Goal: Find specific page/section: Find specific page/section

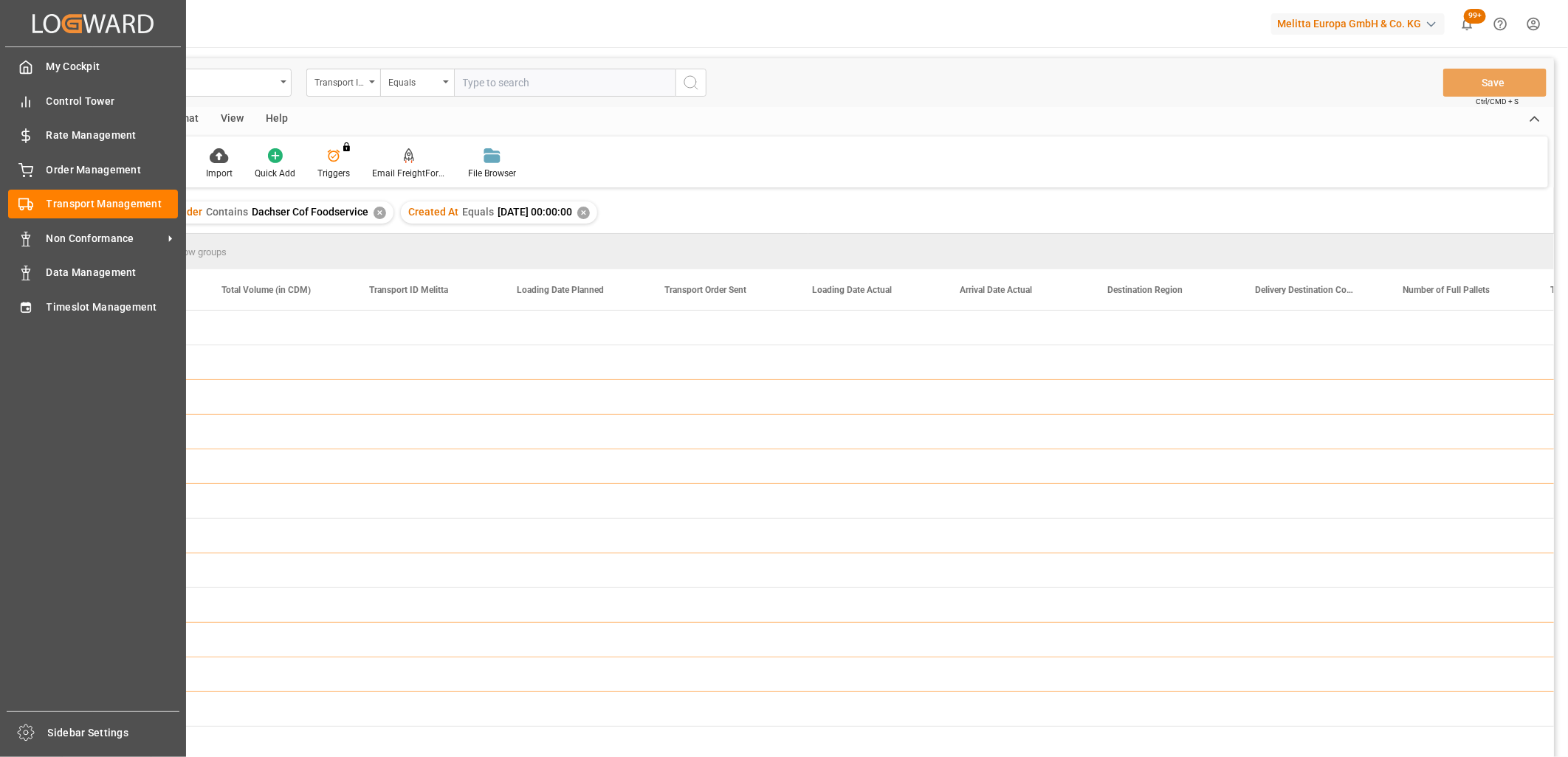
scroll to position [0, 2605]
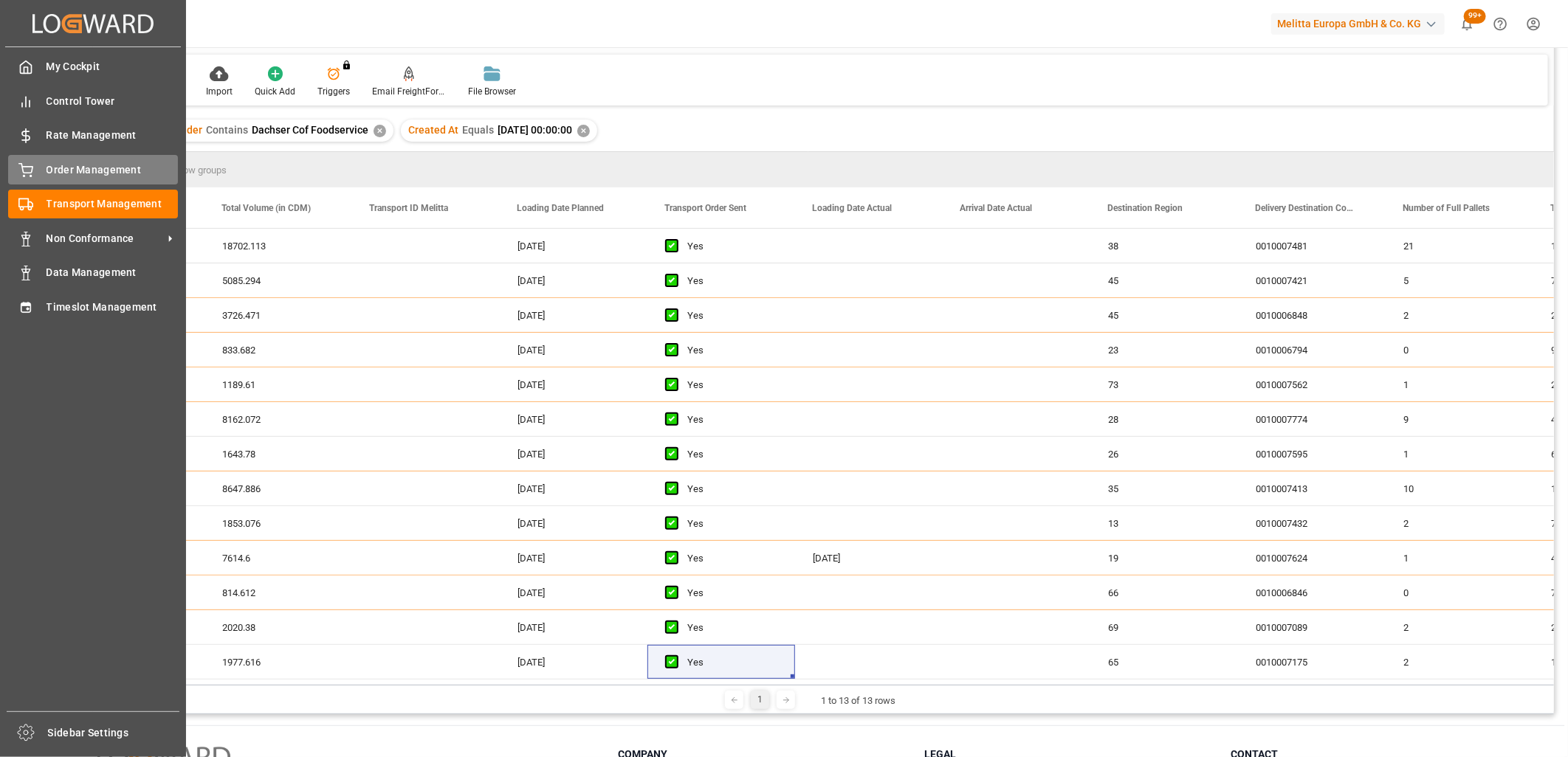
click at [38, 169] on div "Order Management Order Management" at bounding box center [93, 169] width 169 height 29
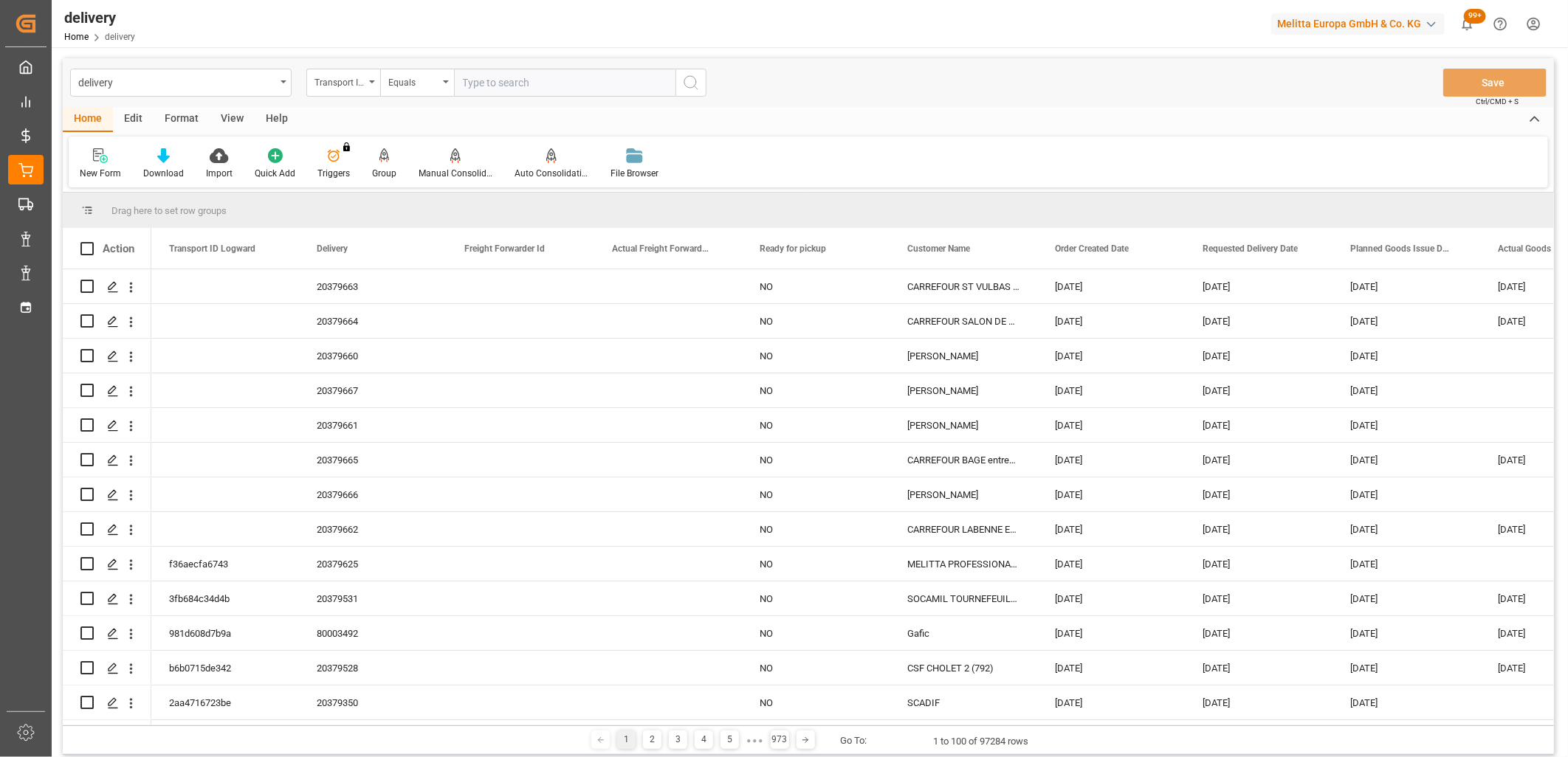
click at [1529, 29] on html "Created by potrace 1.15, written by Peter Selinger 2001-2017 Created by potrace…" at bounding box center [784, 378] width 1568 height 757
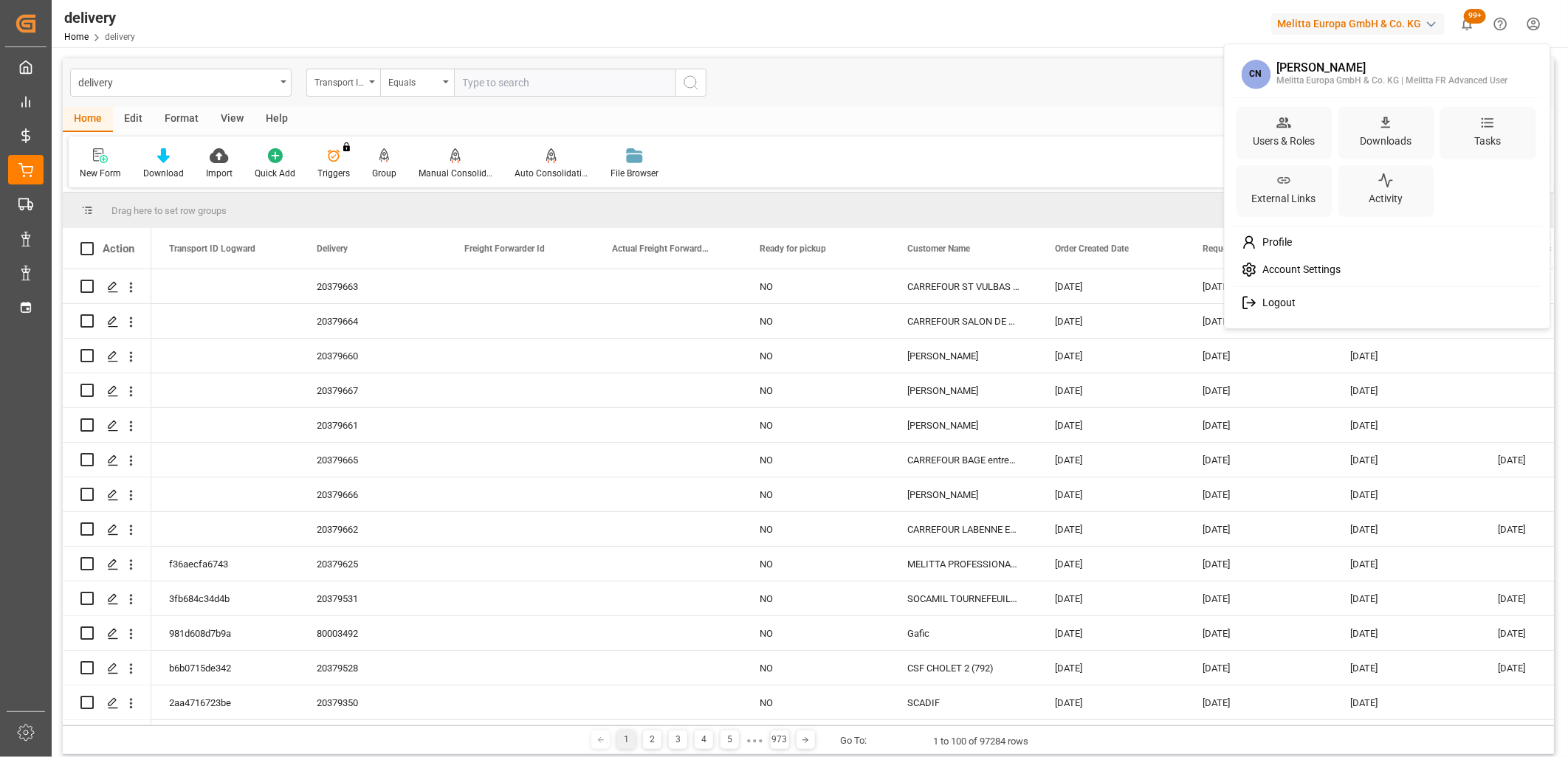
click at [1288, 310] on div "Logout" at bounding box center [1387, 303] width 303 height 27
